Goal: Task Accomplishment & Management: Use online tool/utility

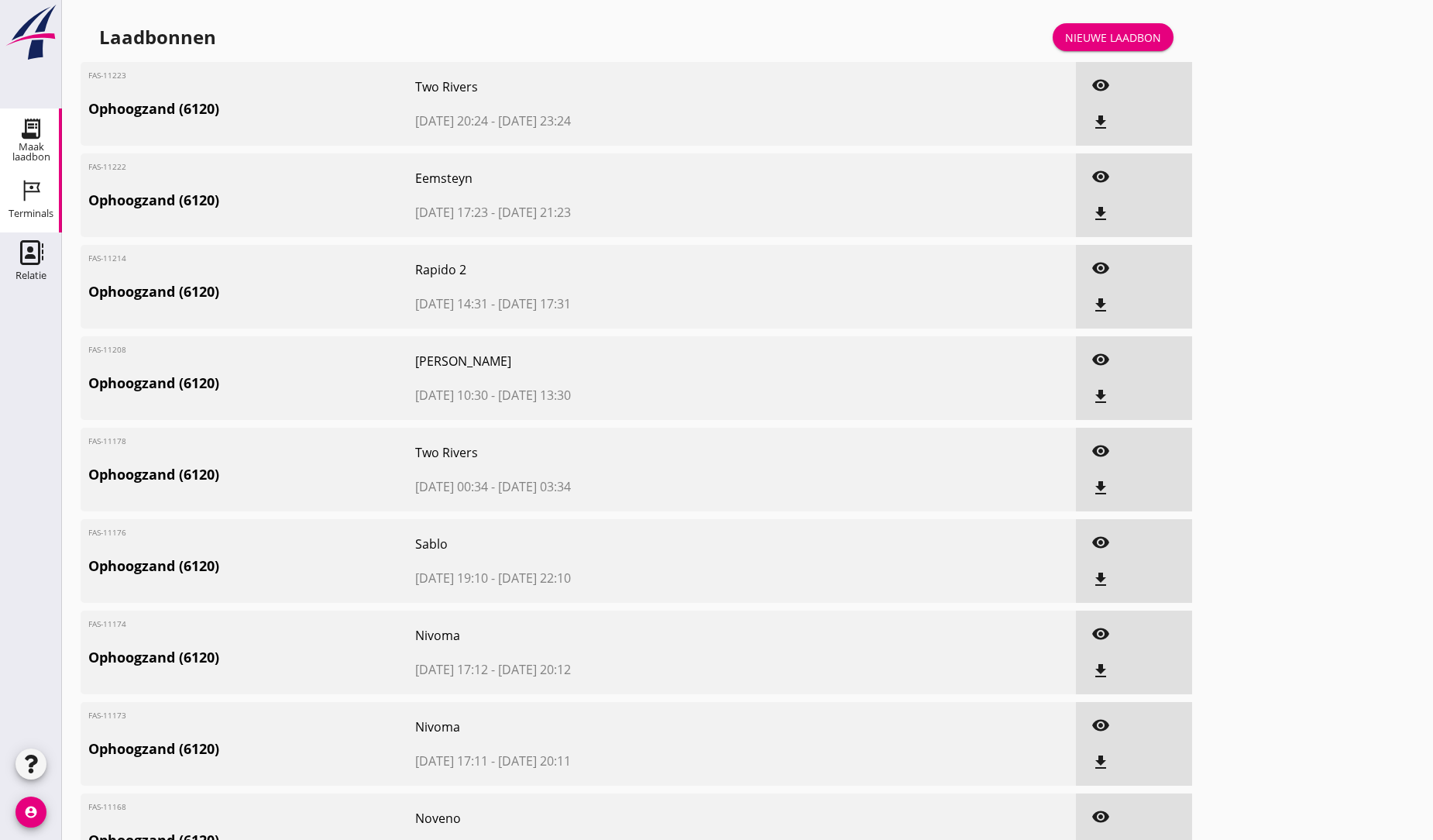
click at [29, 195] on icon "Terminals" at bounding box center [31, 190] width 25 height 25
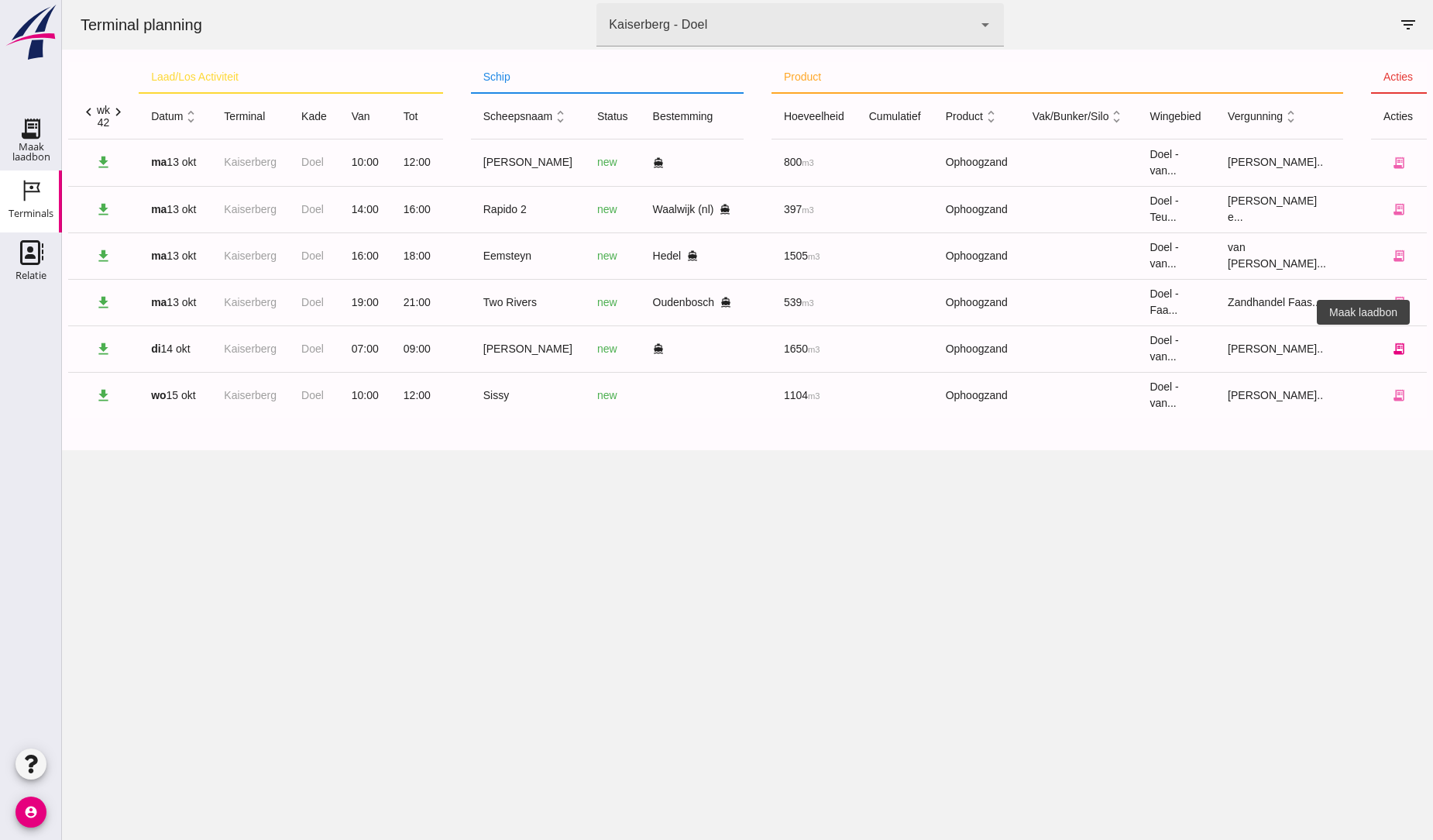
click at [1392, 346] on icon "receipt_long" at bounding box center [1399, 348] width 14 height 14
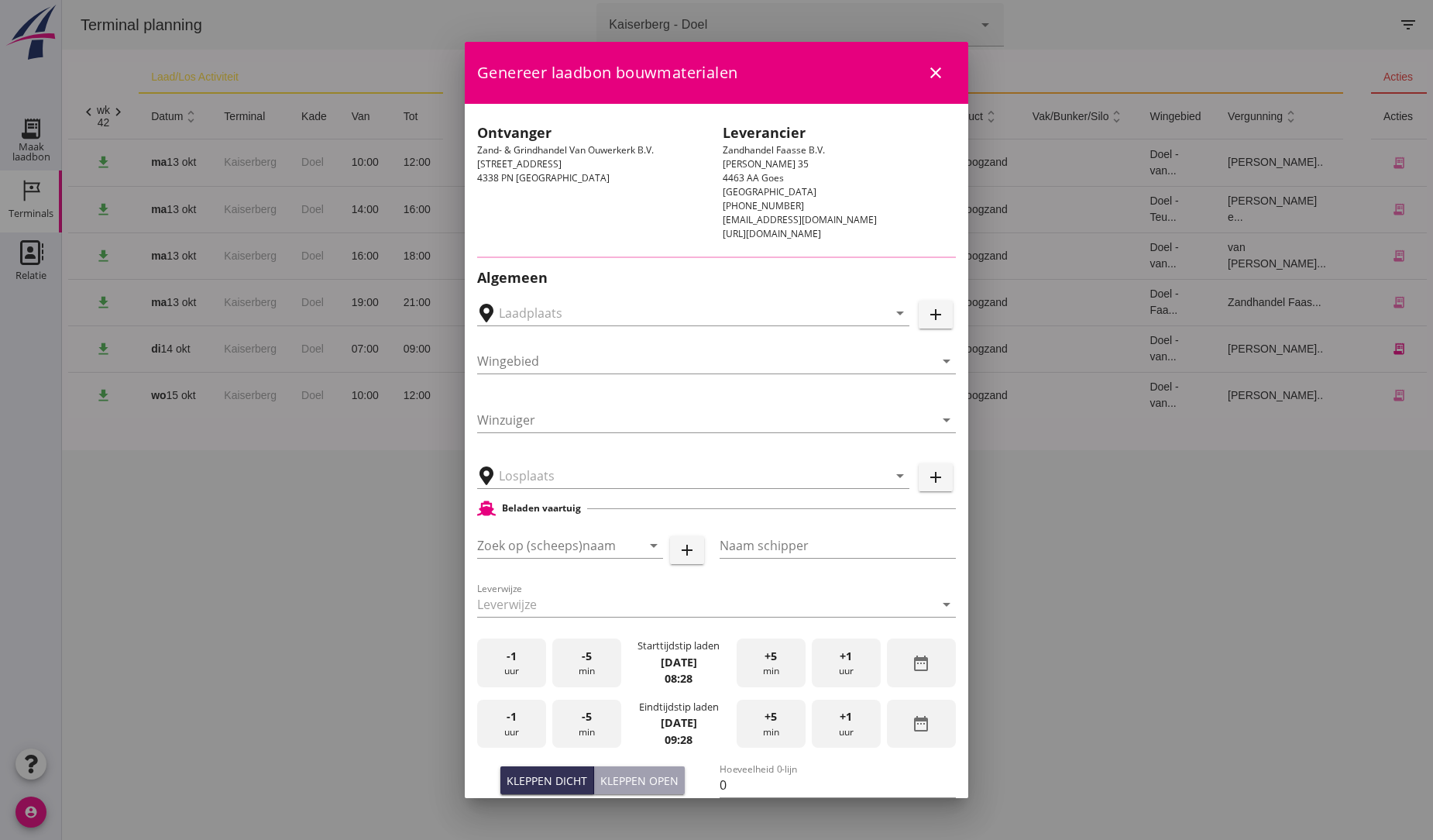
type input "Bergen op Zoom, North Brabant, Netherlands"
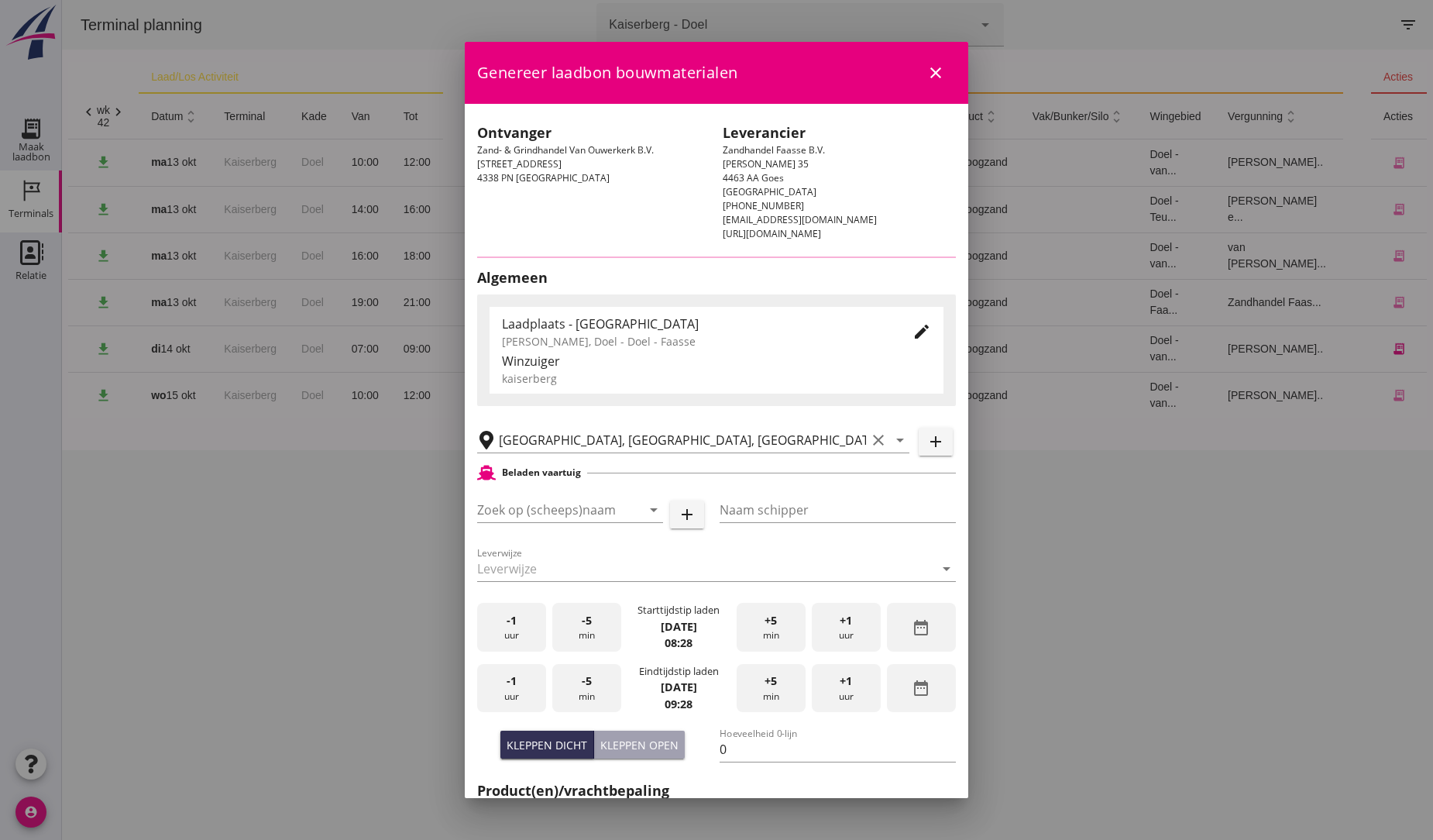
type input "[PERSON_NAME]"
type input "J. de Feyter"
type input "1793"
type input "Ophoogzand (6120)"
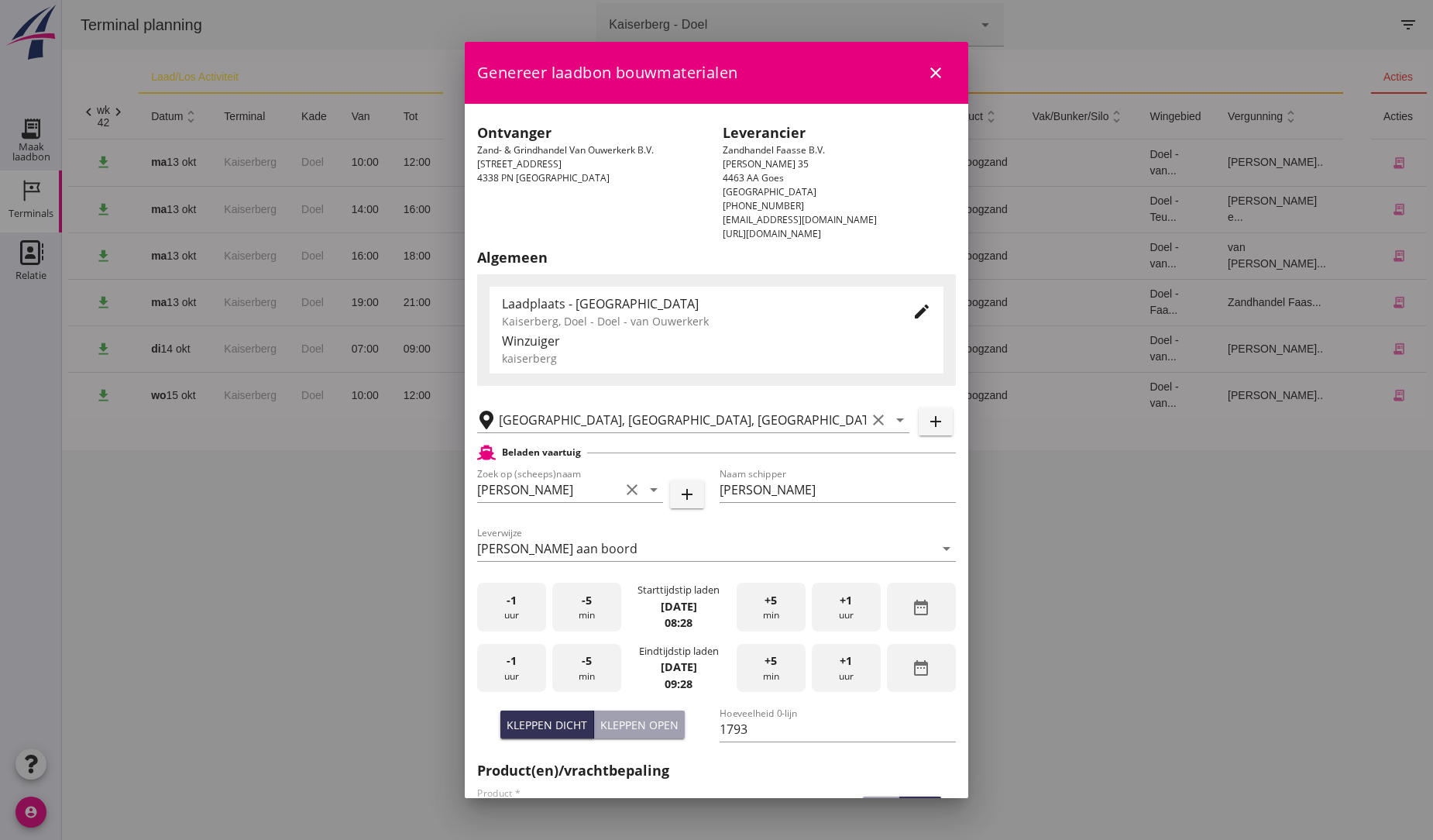
click at [927, 72] on icon "close" at bounding box center [936, 72] width 18 height 18
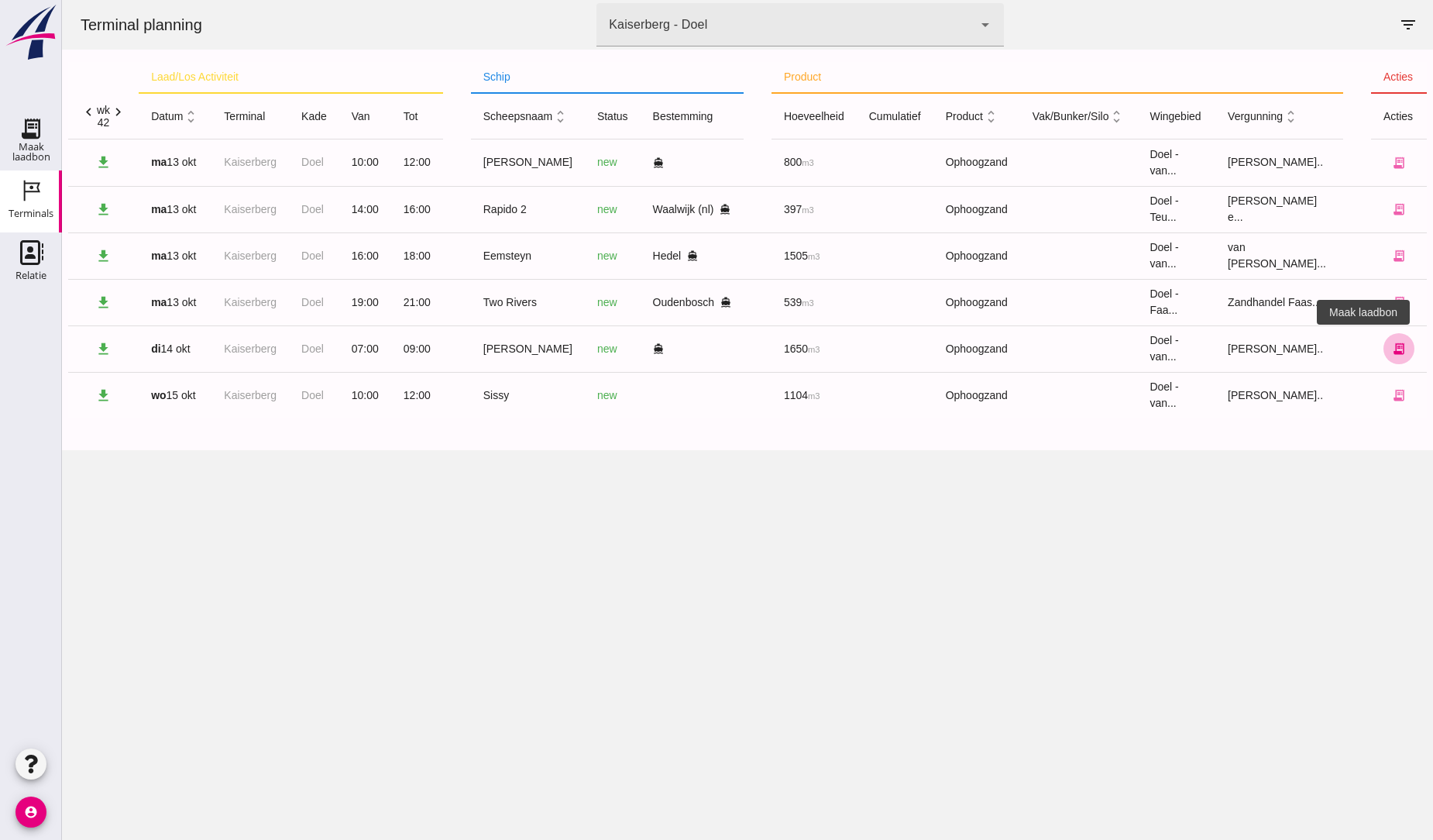
click at [1392, 353] on icon "receipt_long" at bounding box center [1399, 348] width 14 height 14
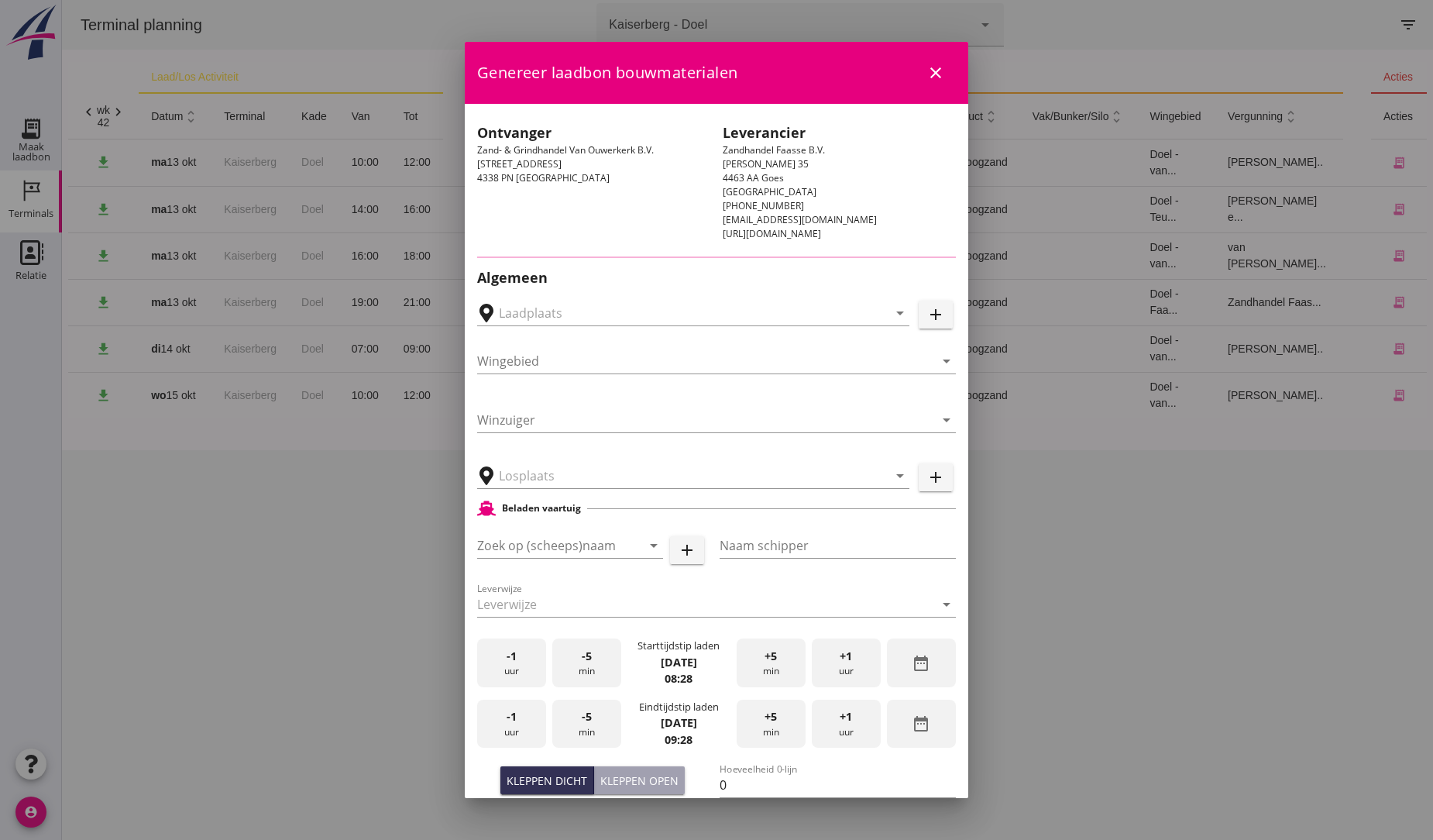
type input "Bergen op Zoom, North Brabant, Netherlands"
type input "[PERSON_NAME]"
type input "J. de Feyter"
type input "1793"
type input "Ophoogzand (6120)"
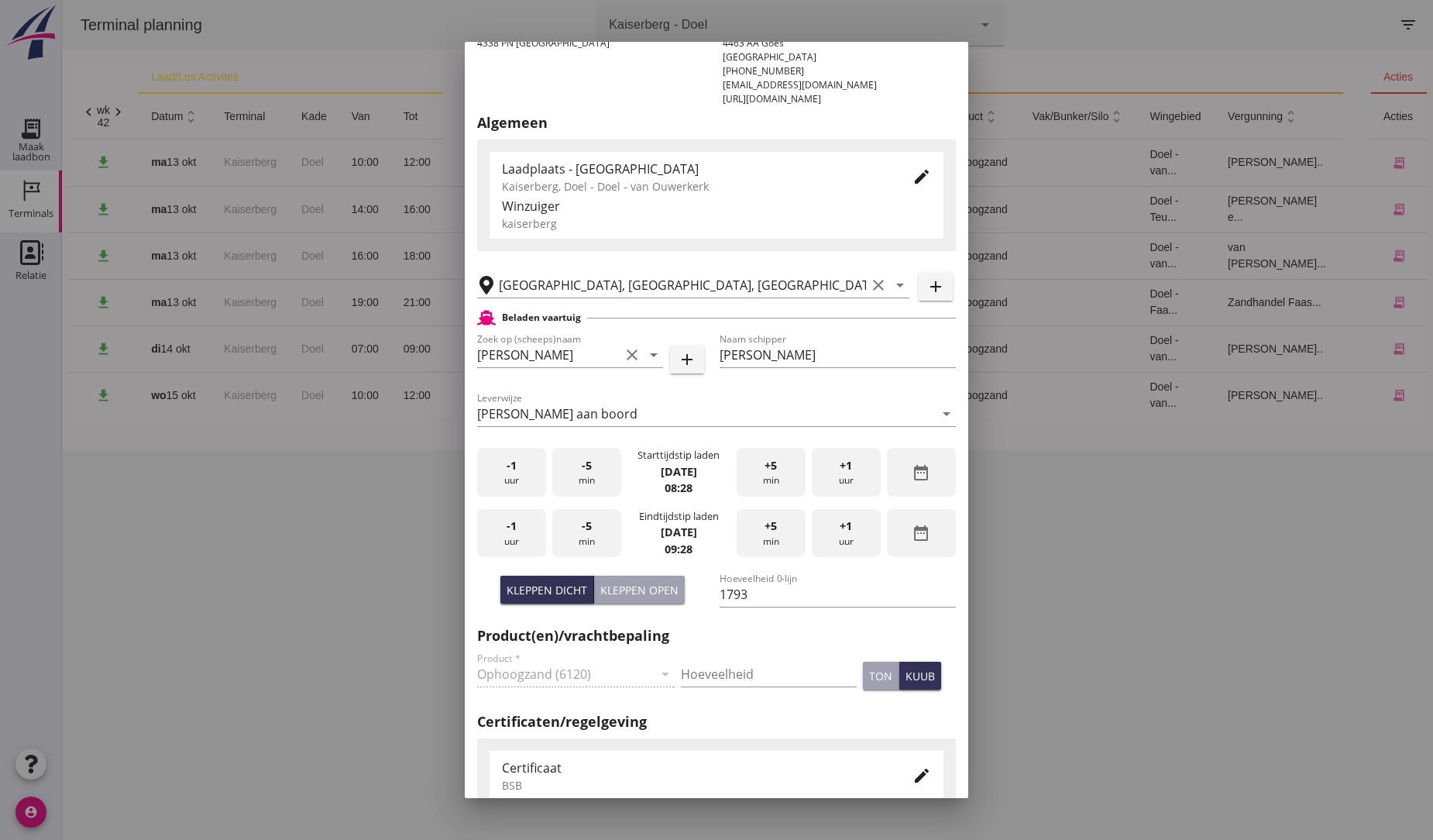
scroll to position [86, 0]
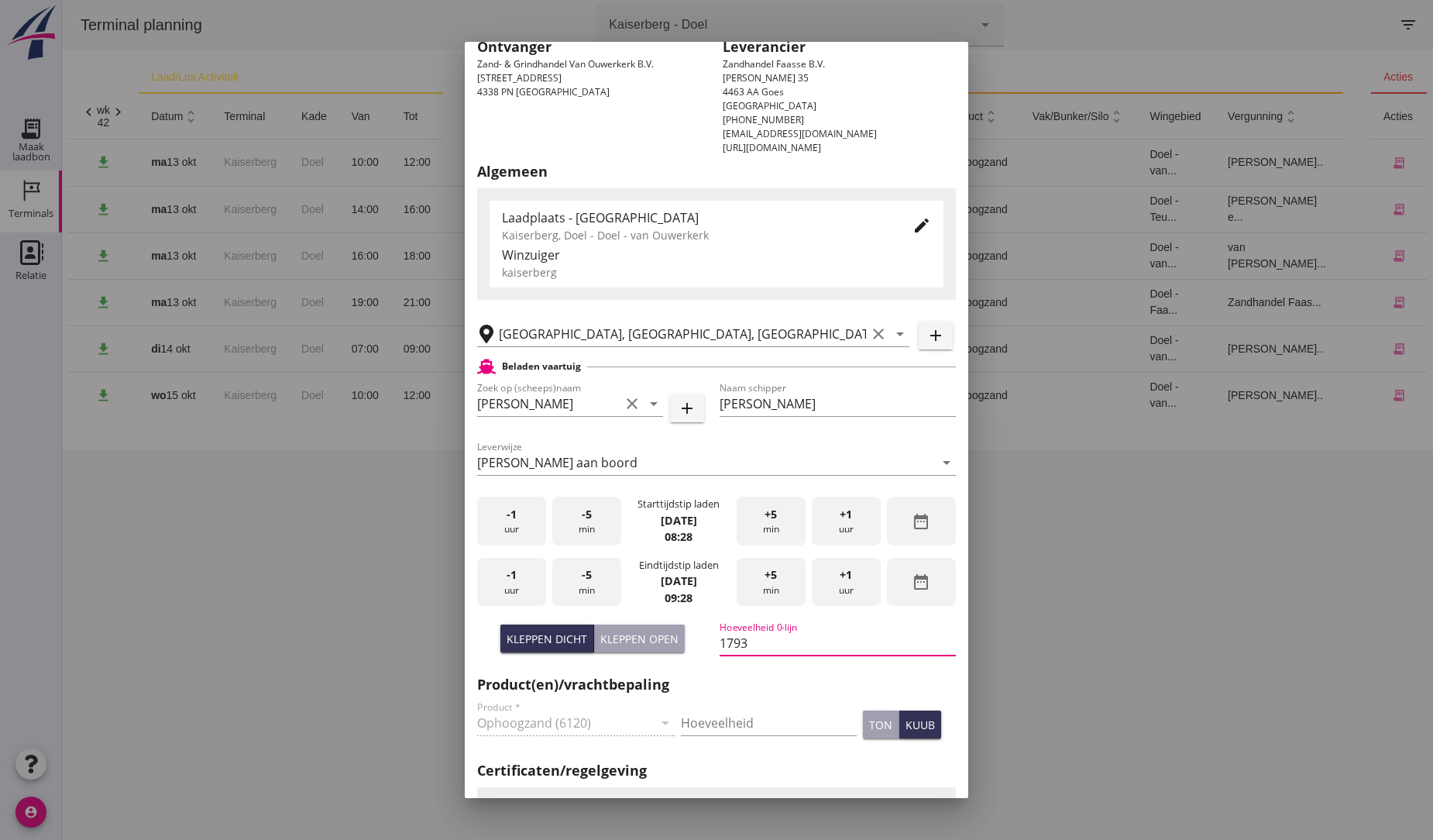
click at [754, 645] on input "1793" at bounding box center [838, 643] width 236 height 25
type input "1650"
click at [778, 680] on h2 "Product(en)/vrachtbepaling" at bounding box center [717, 684] width 479 height 21
click at [846, 582] on div "+1 uur" at bounding box center [846, 582] width 69 height 49
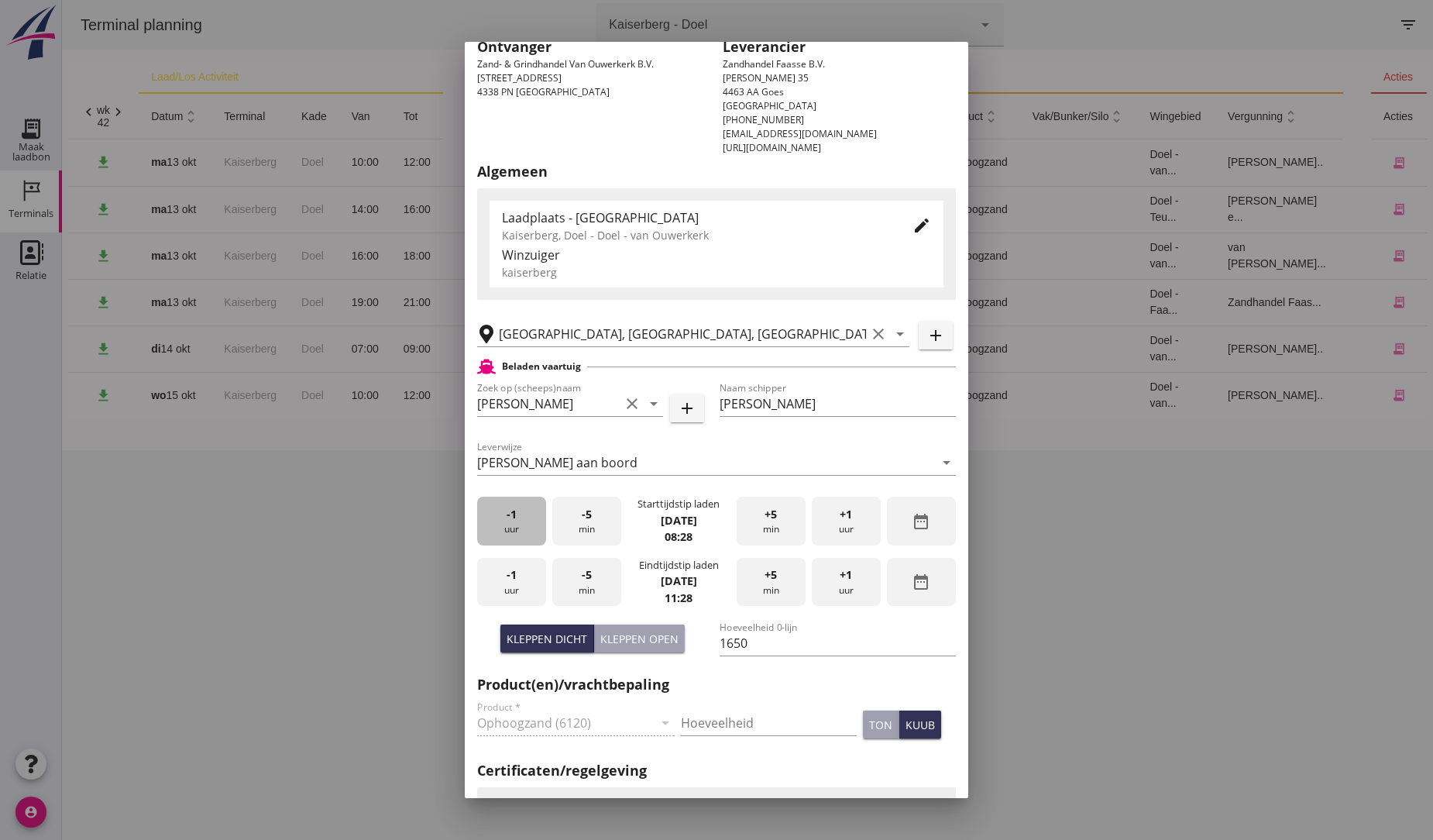
click at [514, 513] on span "-1" at bounding box center [511, 514] width 10 height 17
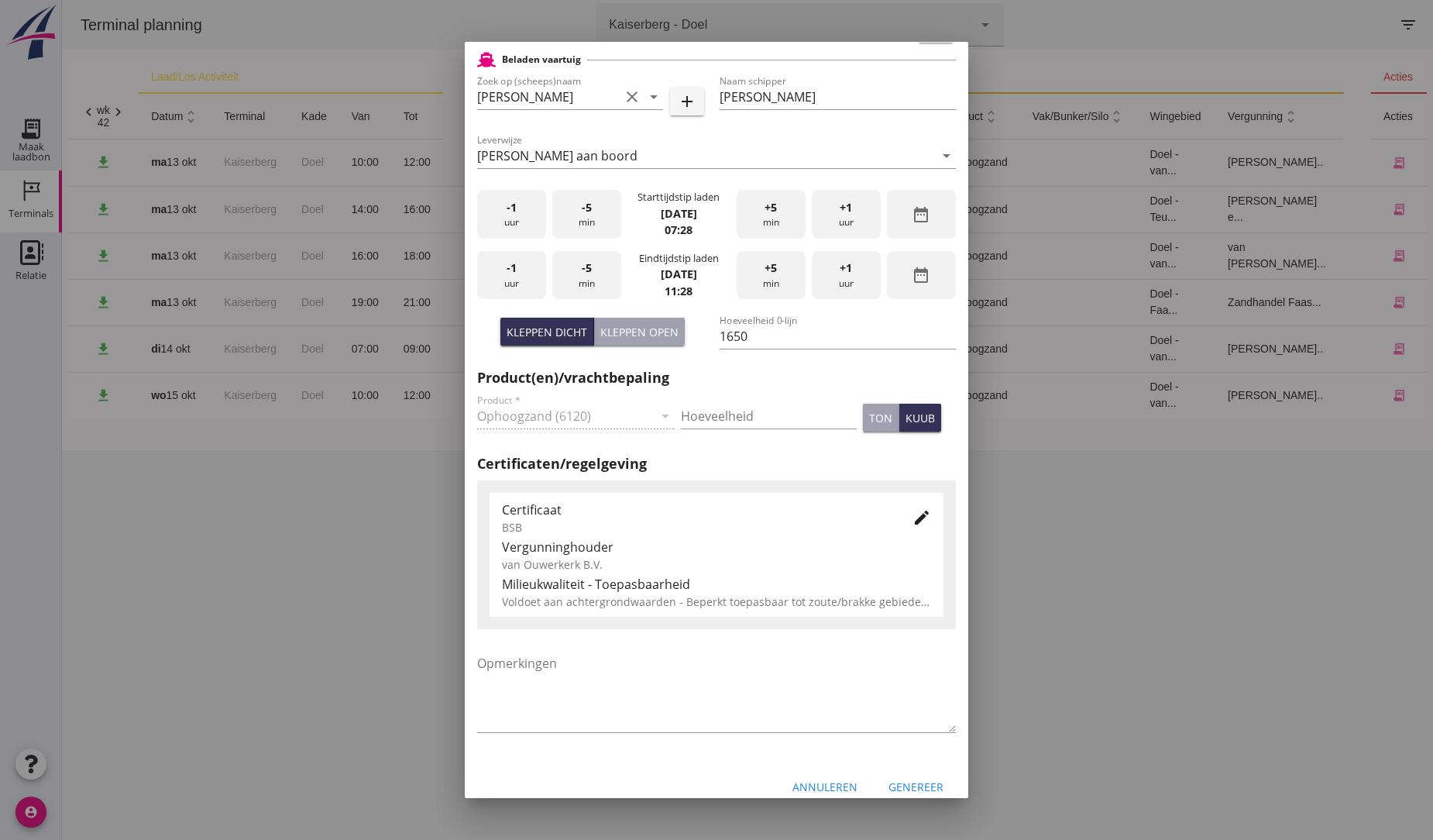
scroll to position [411, 0]
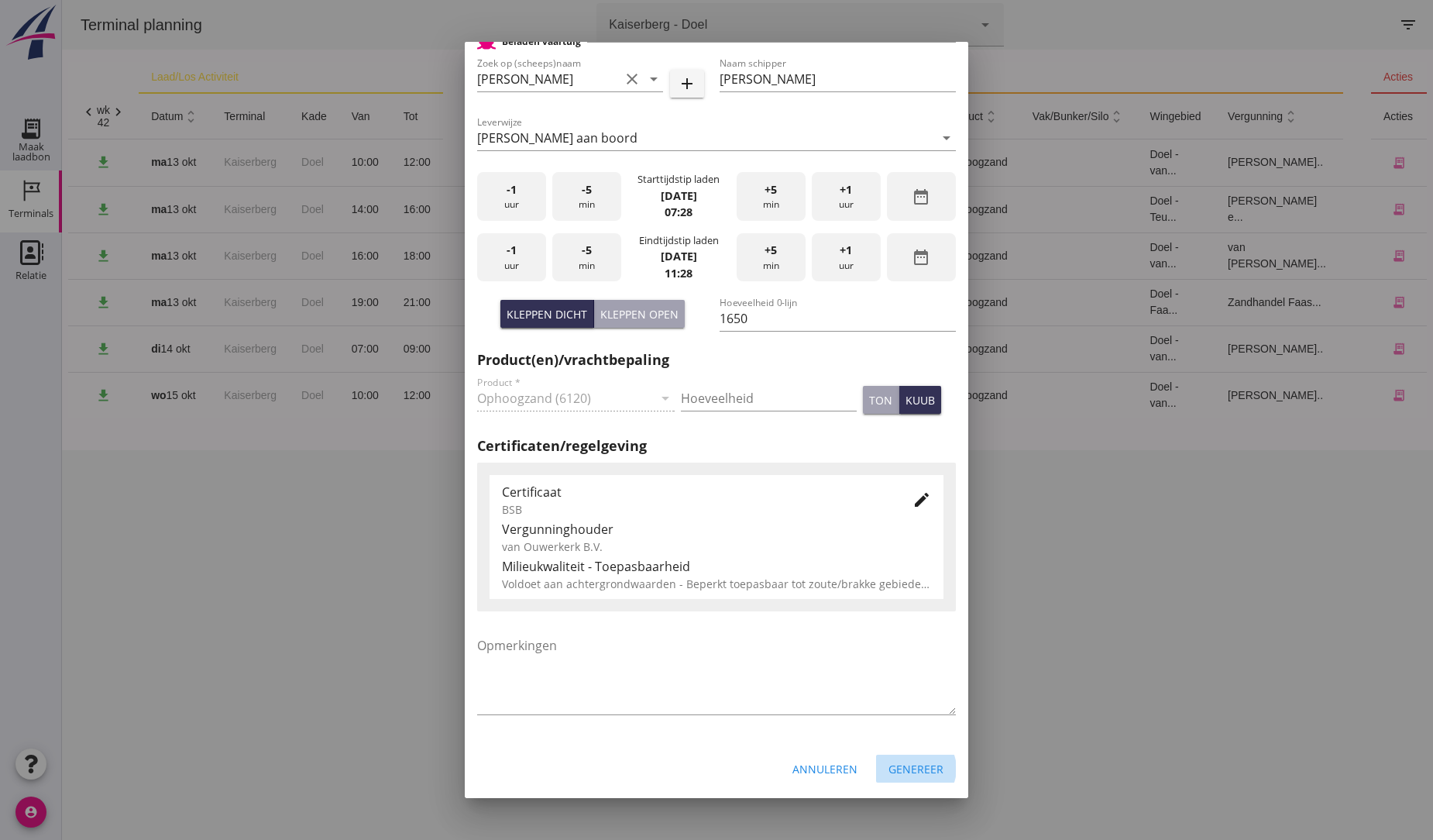
click at [922, 765] on div "Genereer" at bounding box center [916, 769] width 55 height 17
